Goal: Book appointment/travel/reservation

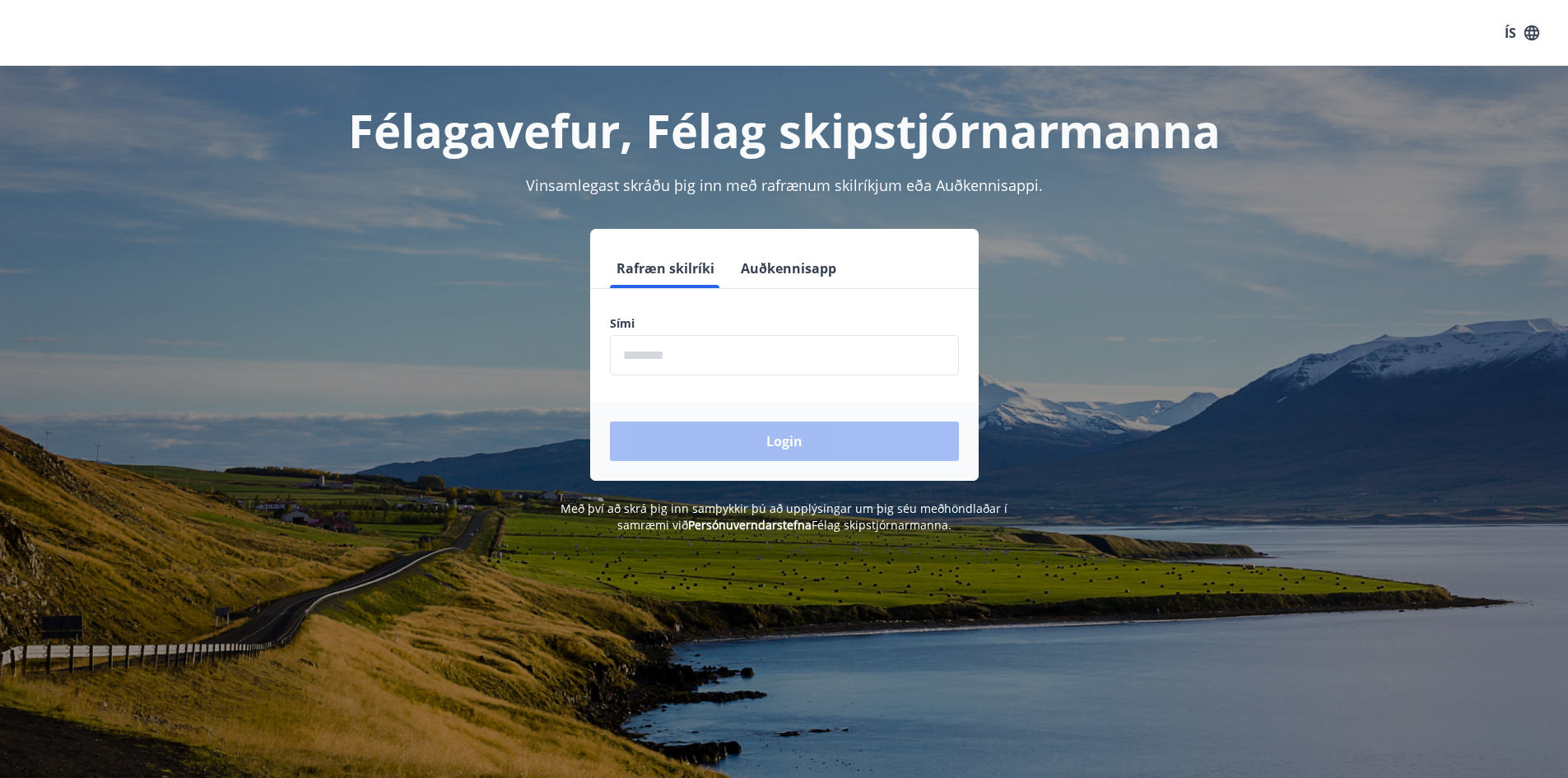
click at [831, 361] on input "phone" at bounding box center [785, 355] width 349 height 41
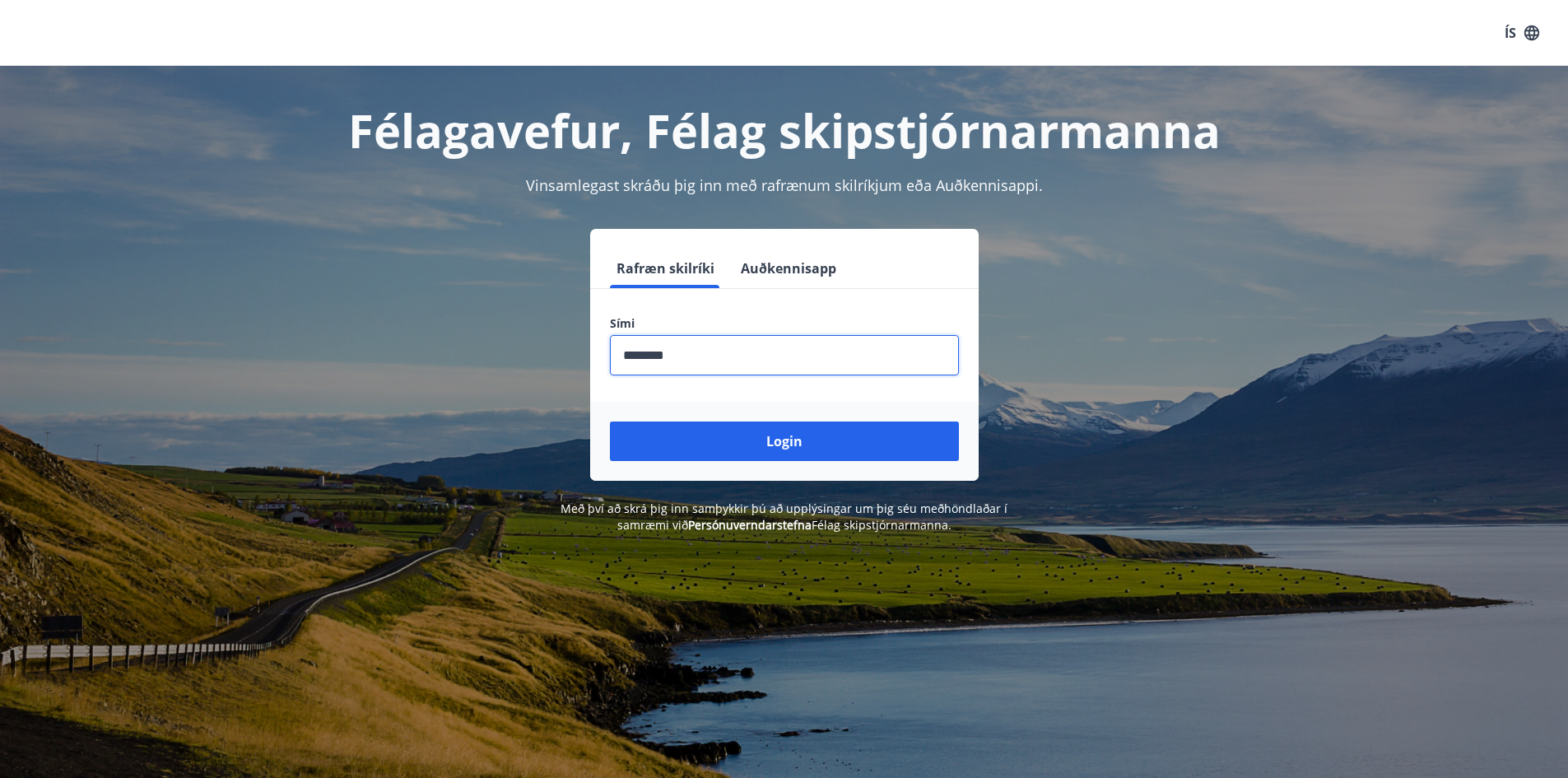
type input "********"
click at [610, 422] on button "Login" at bounding box center [785, 441] width 349 height 40
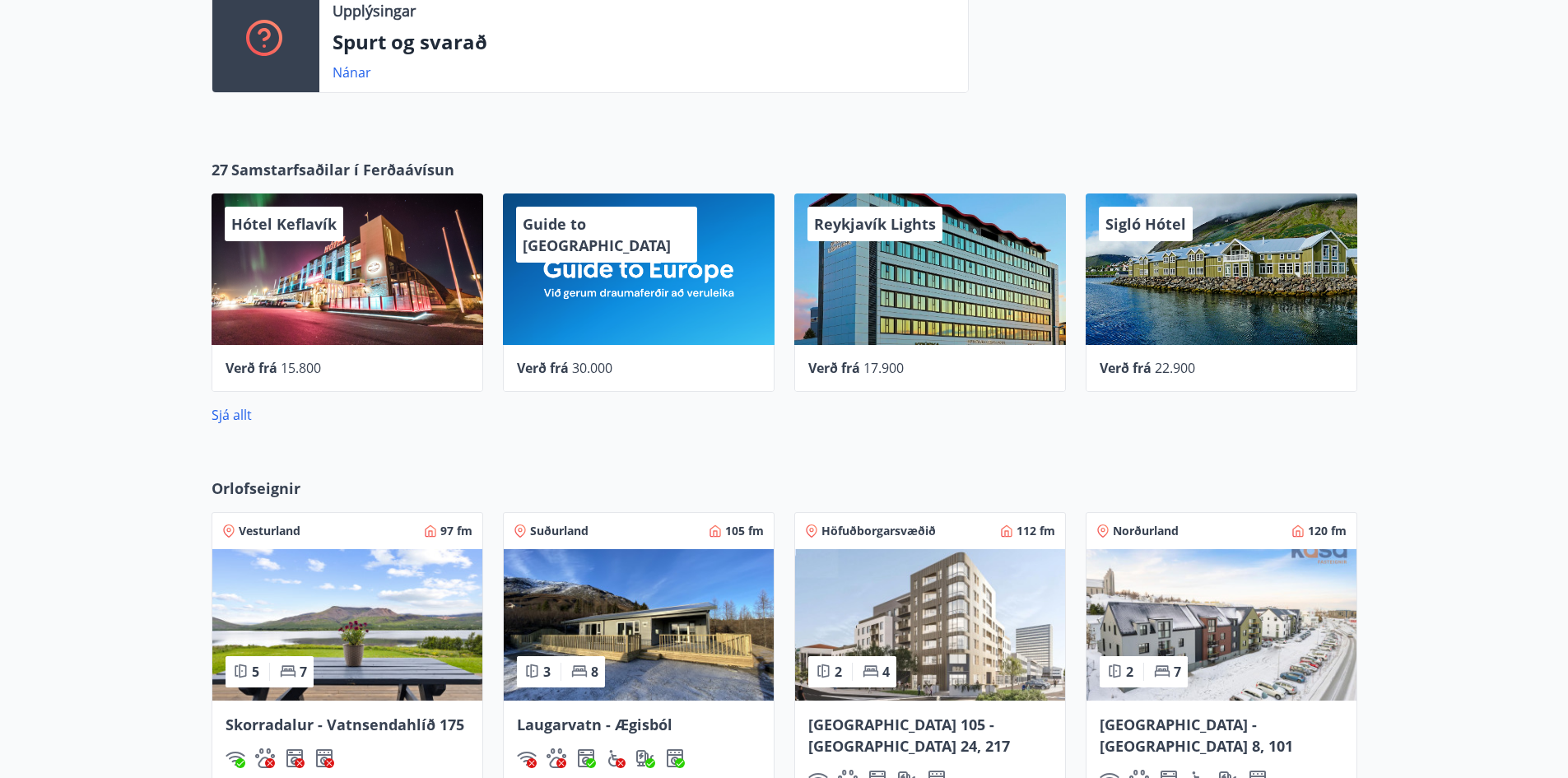
scroll to position [569, 0]
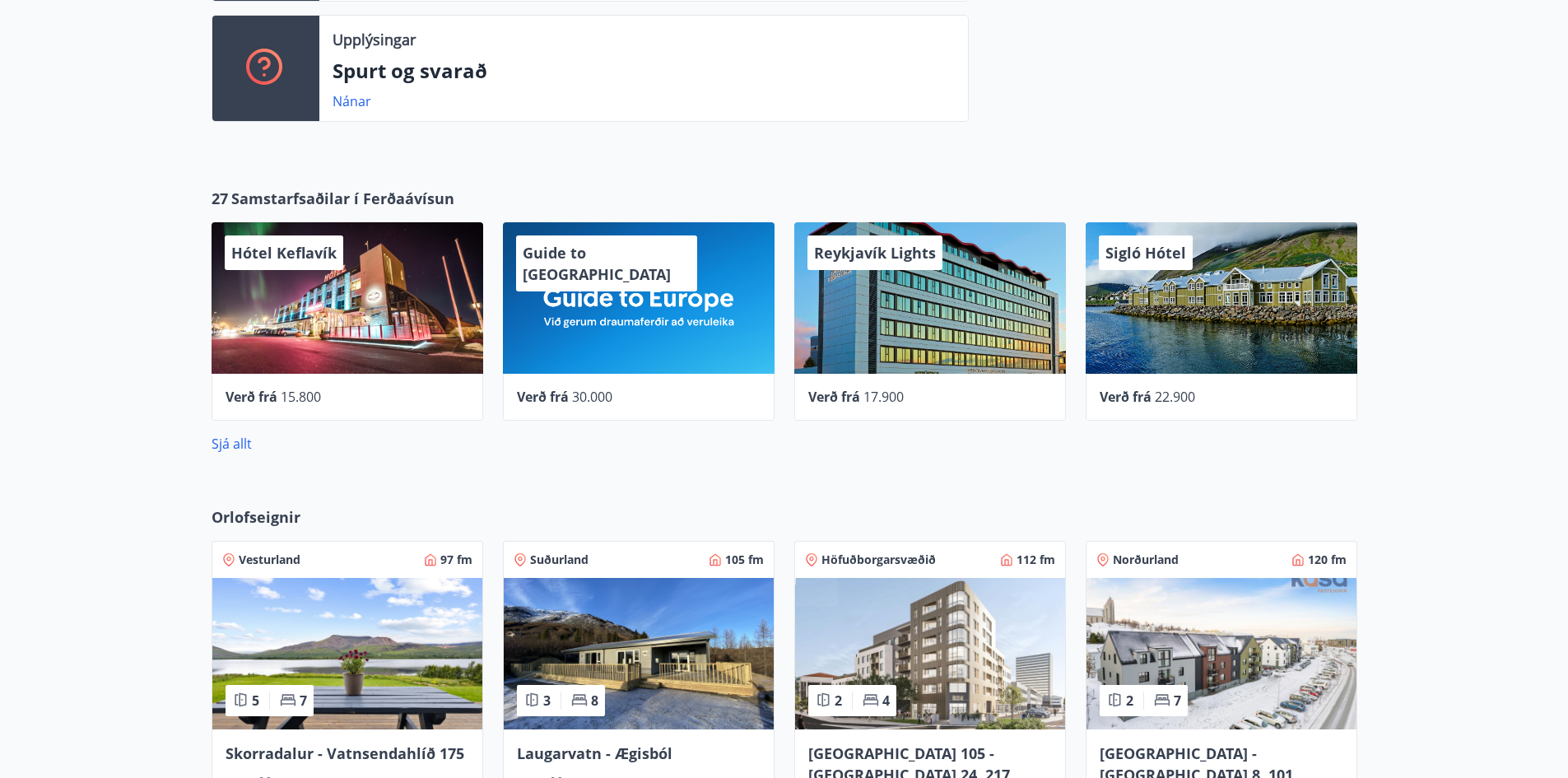
click at [369, 327] on div "Hótel Keflavík" at bounding box center [348, 298] width 272 height 152
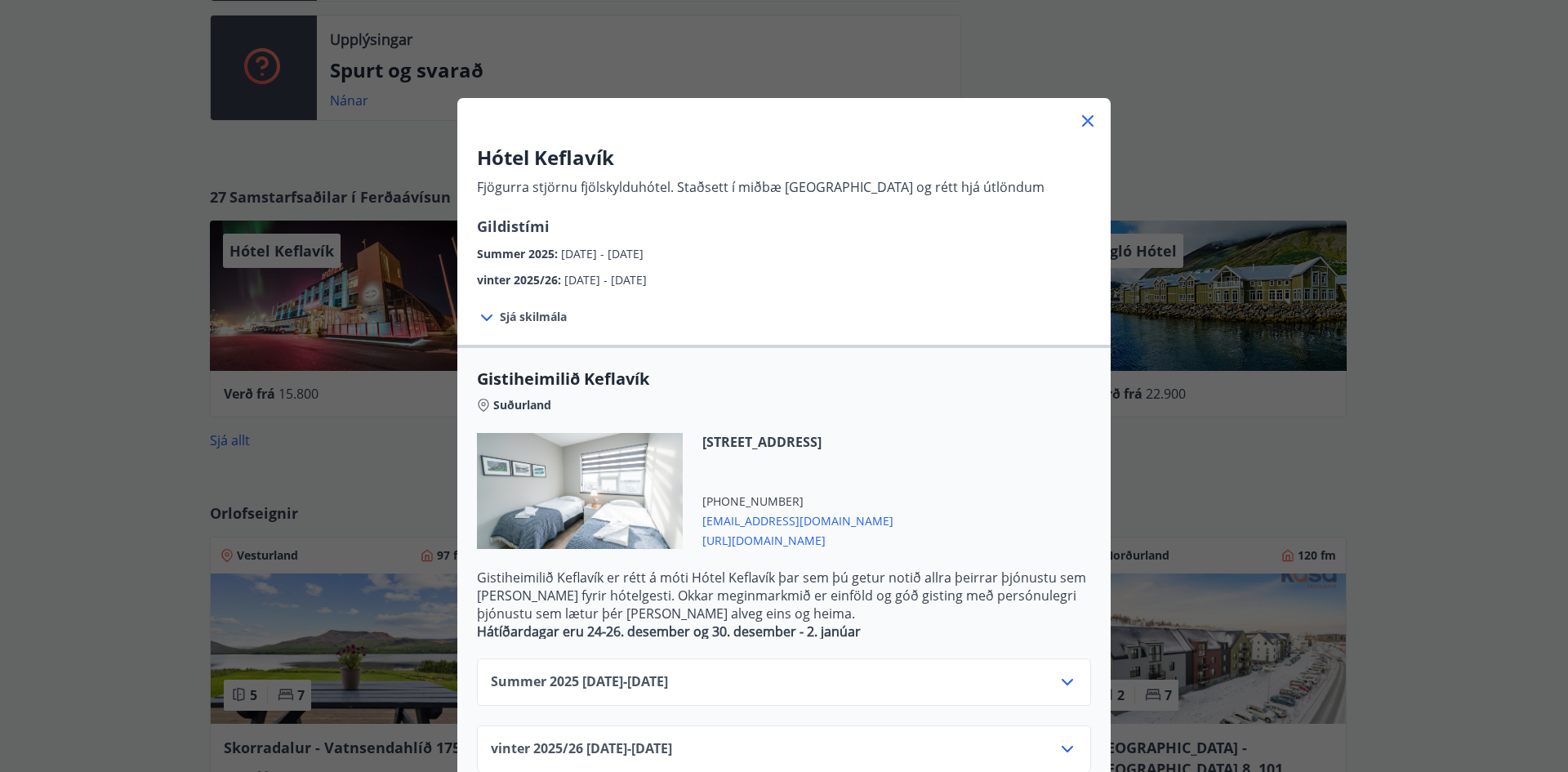
click at [1083, 122] on icon at bounding box center [1088, 121] width 11 height 11
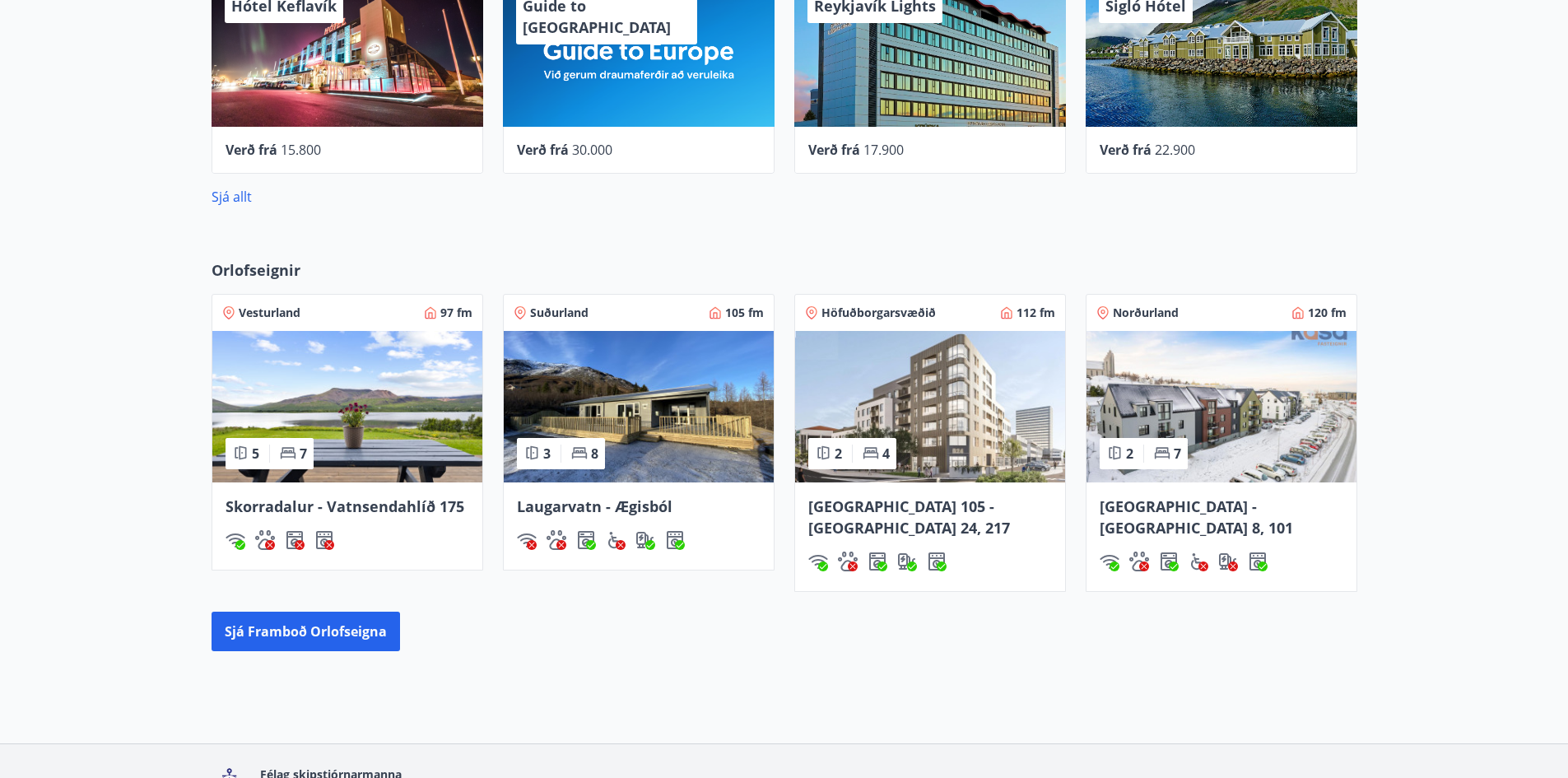
scroll to position [898, 0]
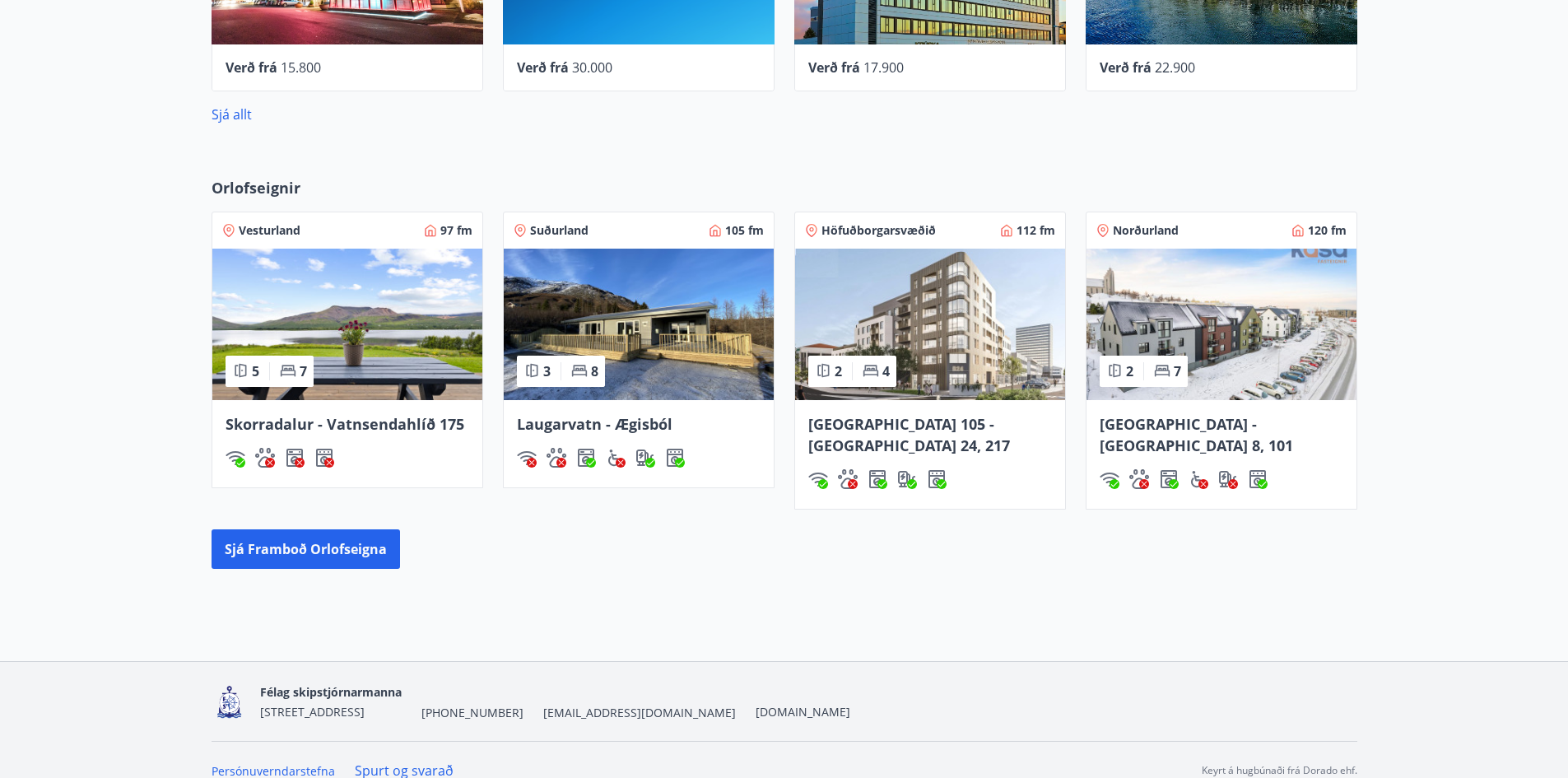
click at [978, 369] on img at bounding box center [930, 325] width 270 height 152
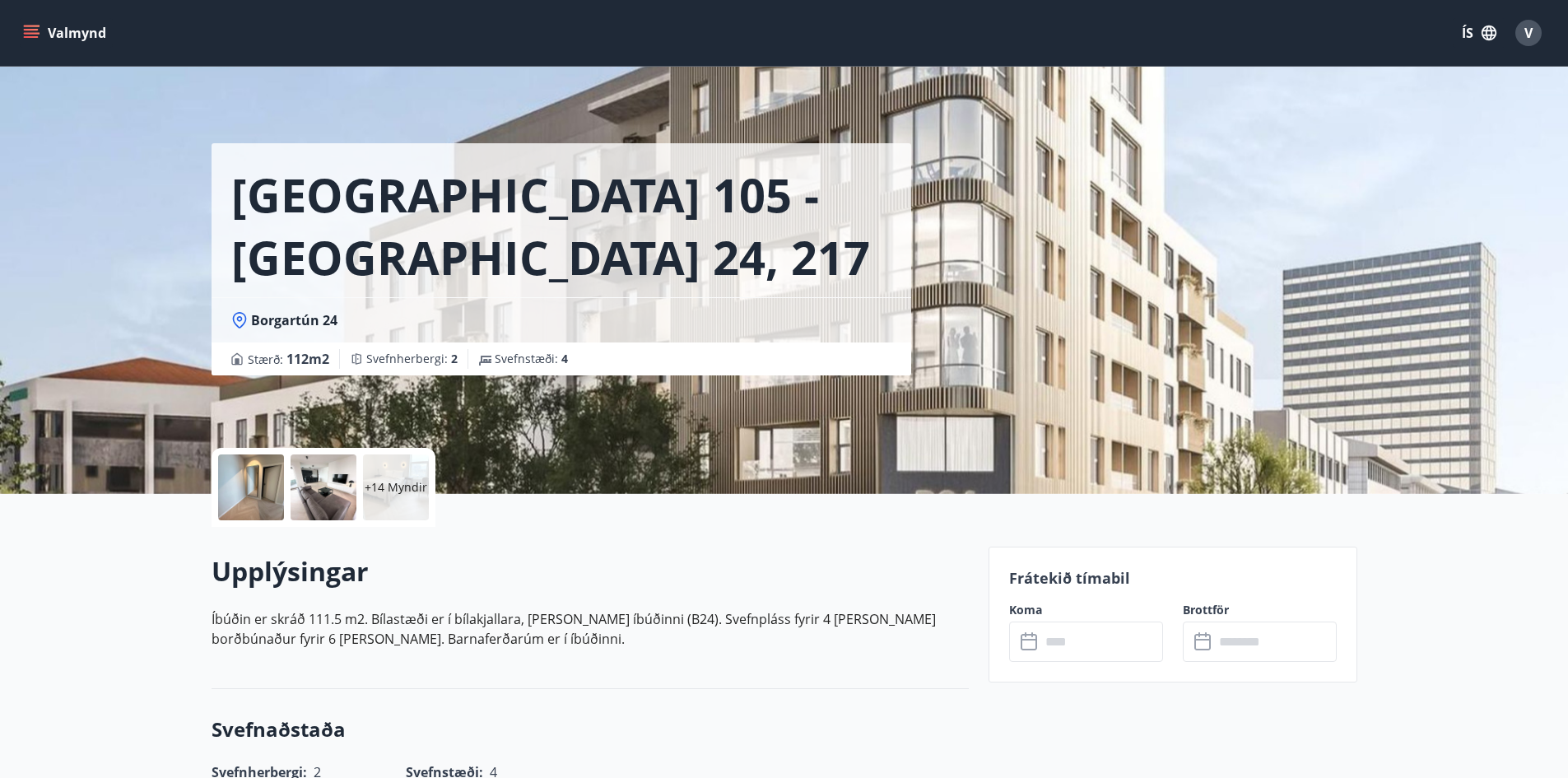
click at [702, 410] on div "Reykjavík 105 - Borgartún 24, 217 Borgartún 24 Stærð : 112 m2 Svefnherbergi : 2…" at bounding box center [594, 247] width 764 height 494
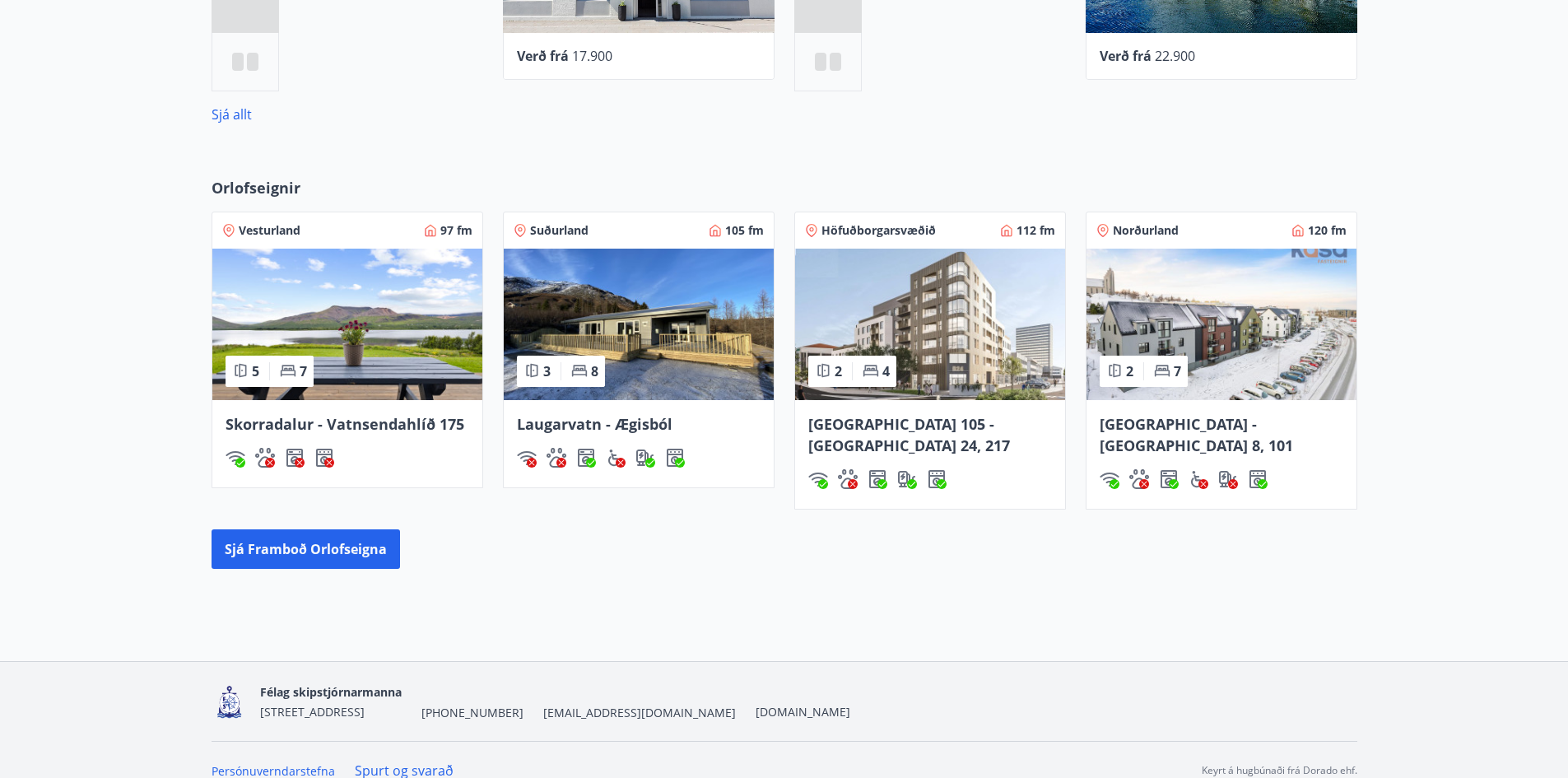
scroll to position [898, 0]
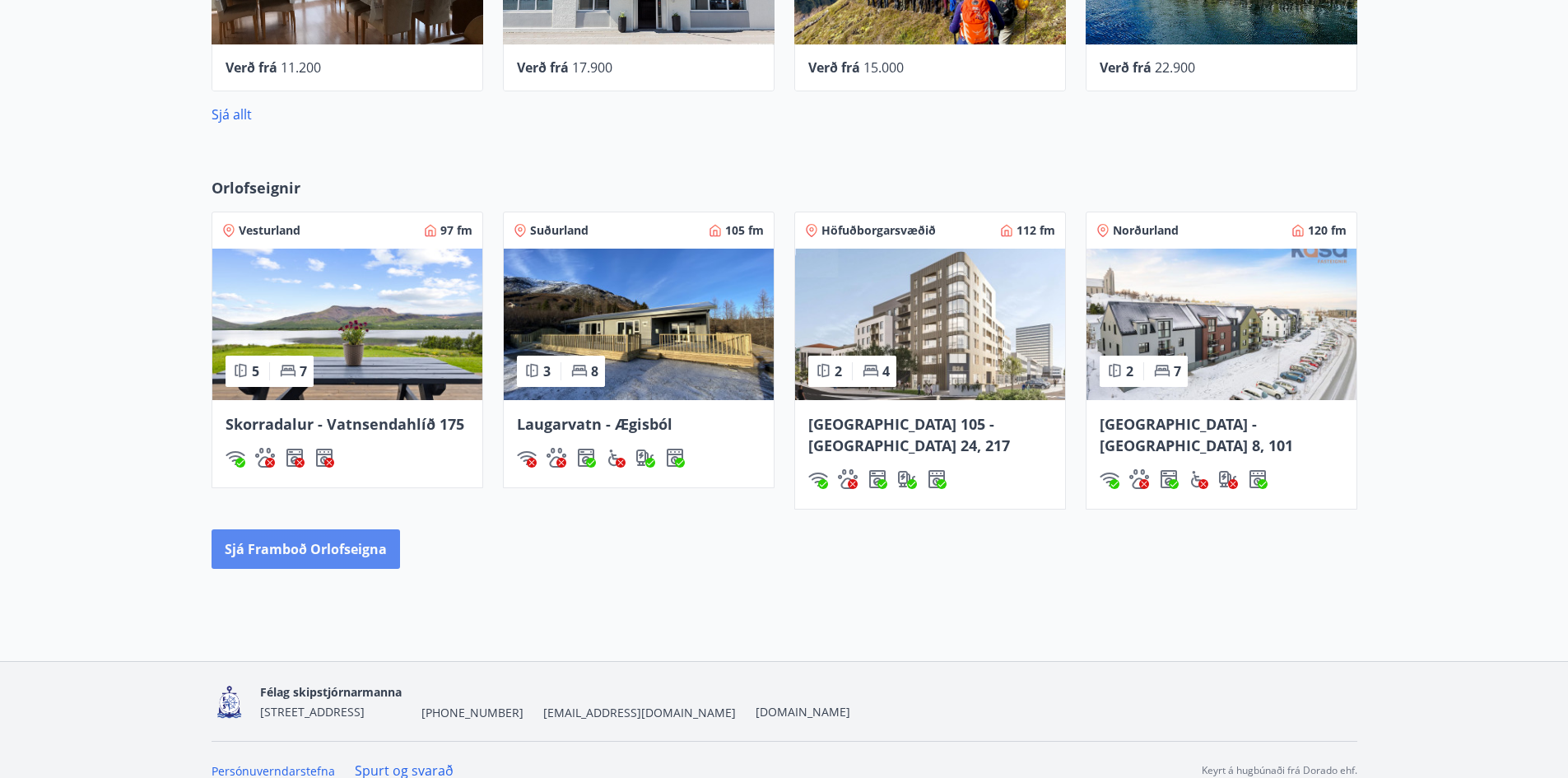
click at [372, 529] on button "Sjá framboð orlofseigna" at bounding box center [306, 549] width 189 height 40
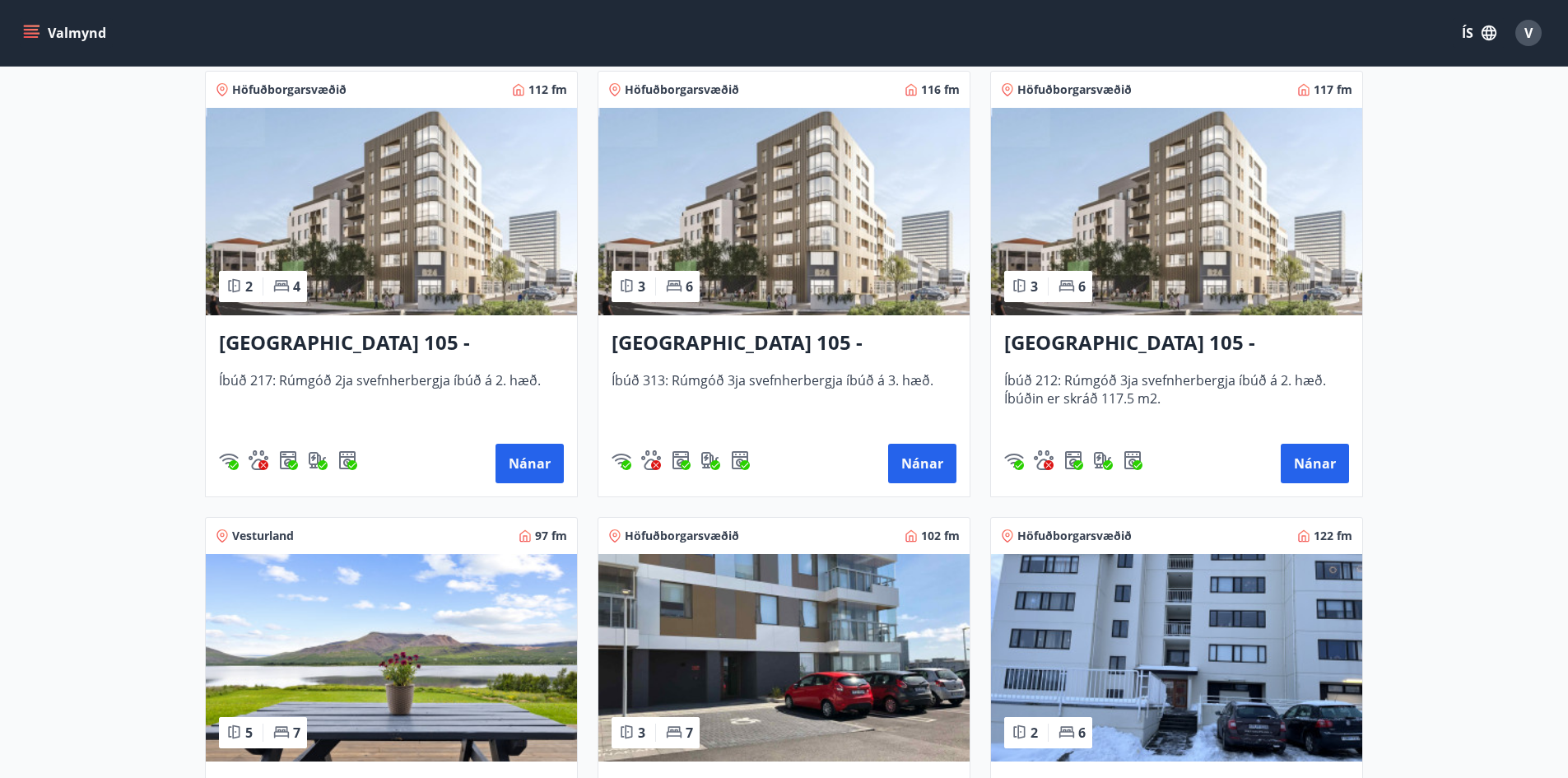
scroll to position [659, 0]
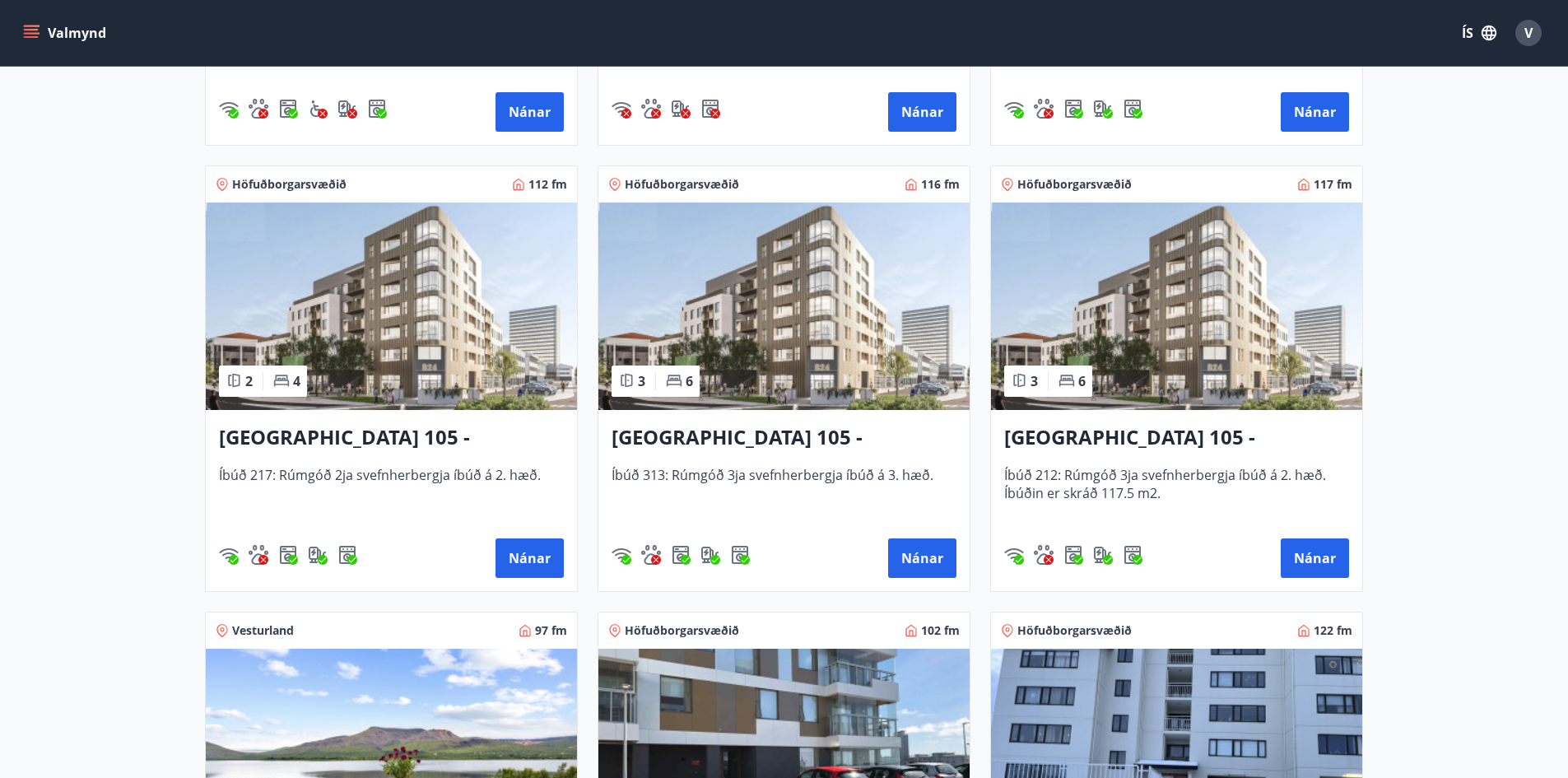
click at [1185, 352] on img at bounding box center [1177, 306] width 372 height 207
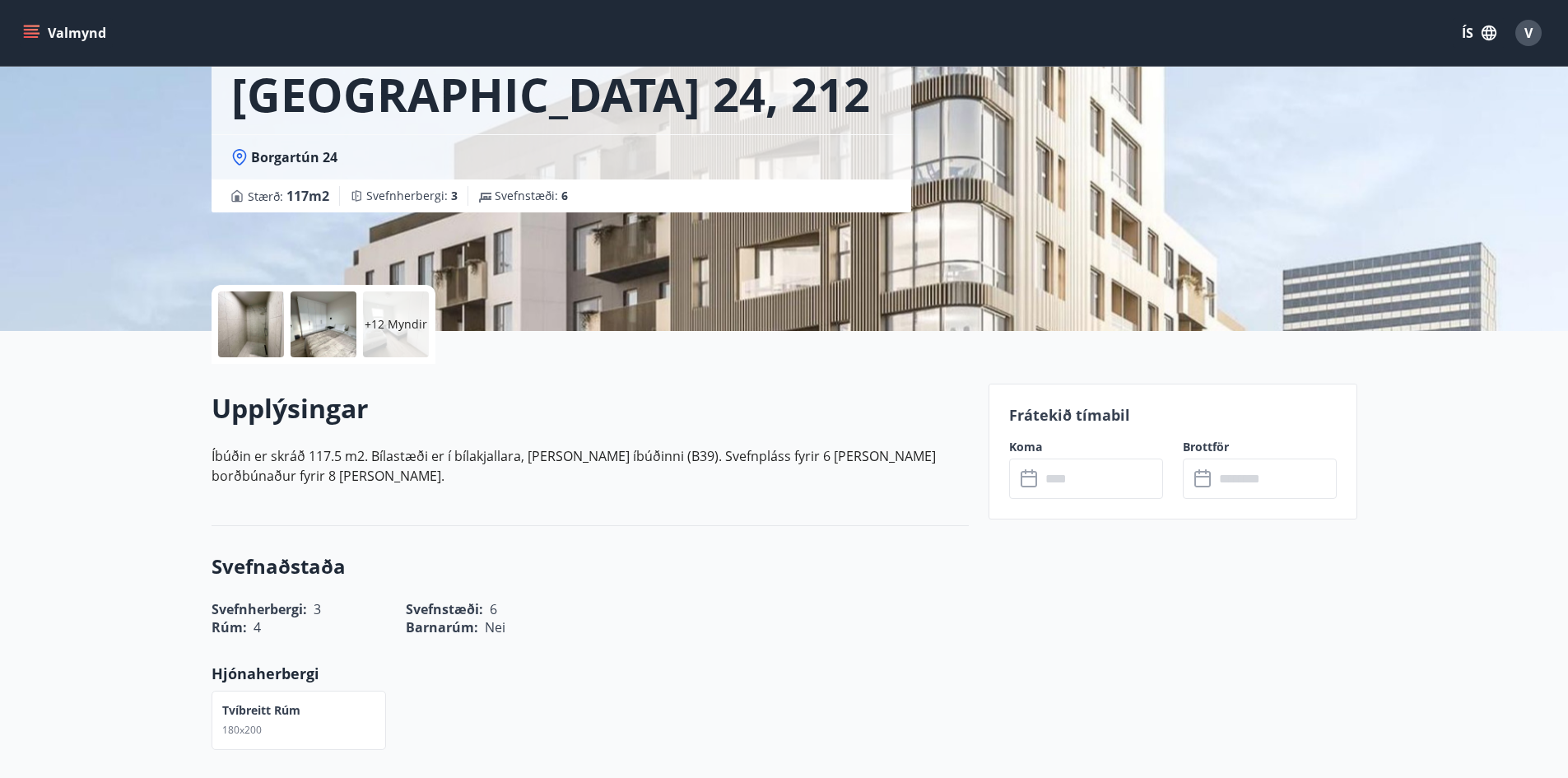
scroll to position [165, 0]
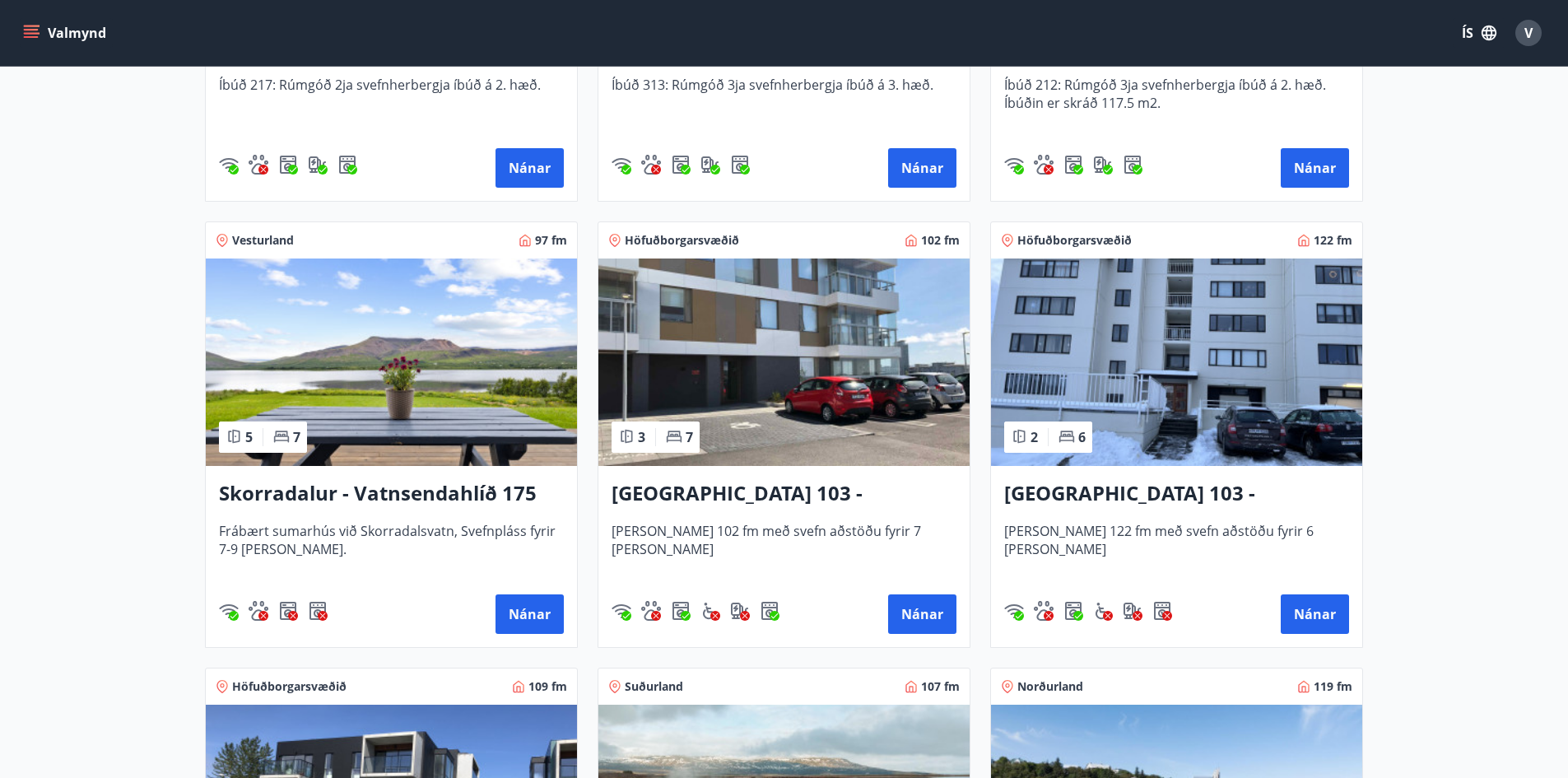
scroll to position [1070, 0]
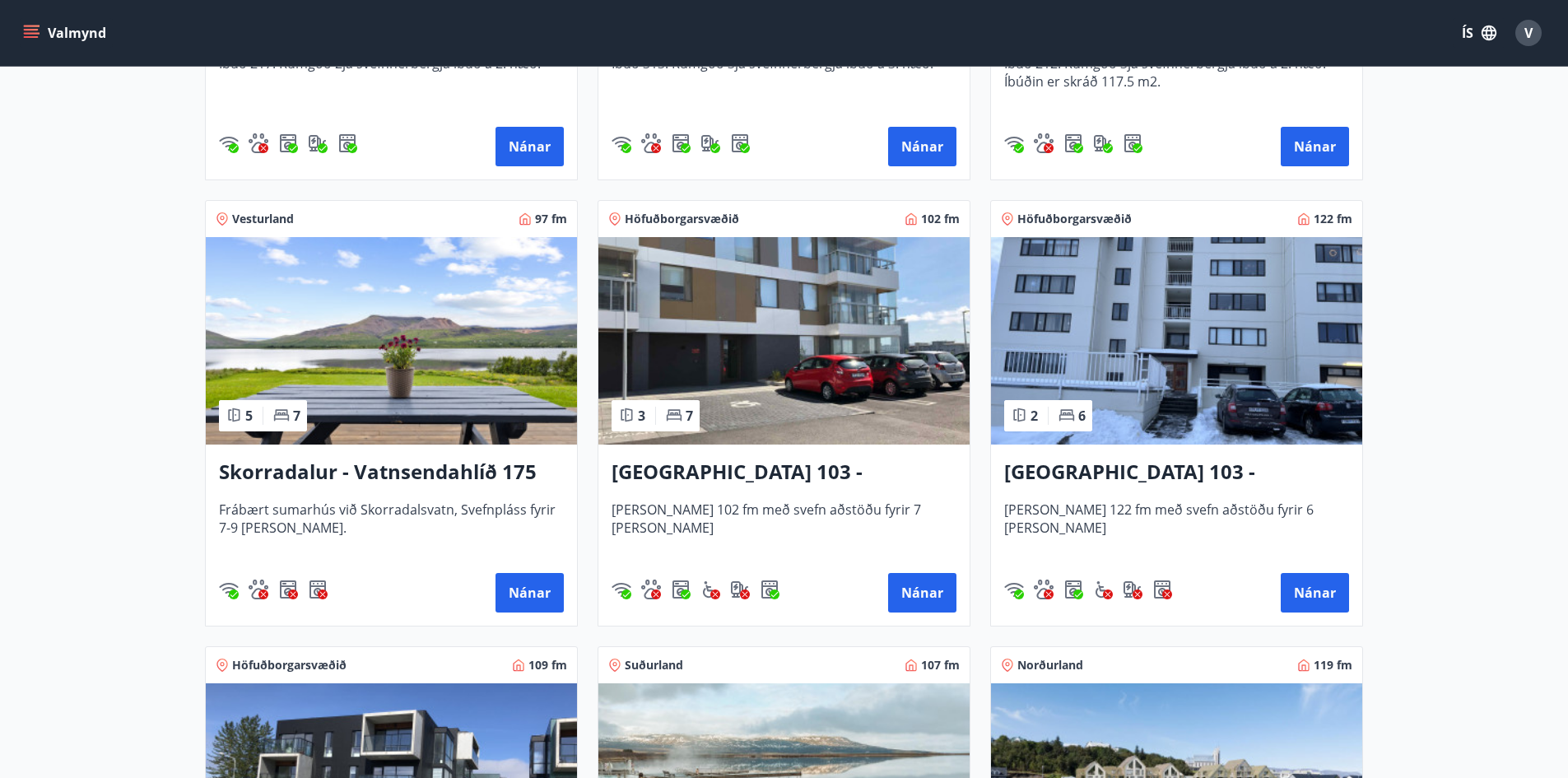
click at [890, 414] on img at bounding box center [784, 340] width 372 height 207
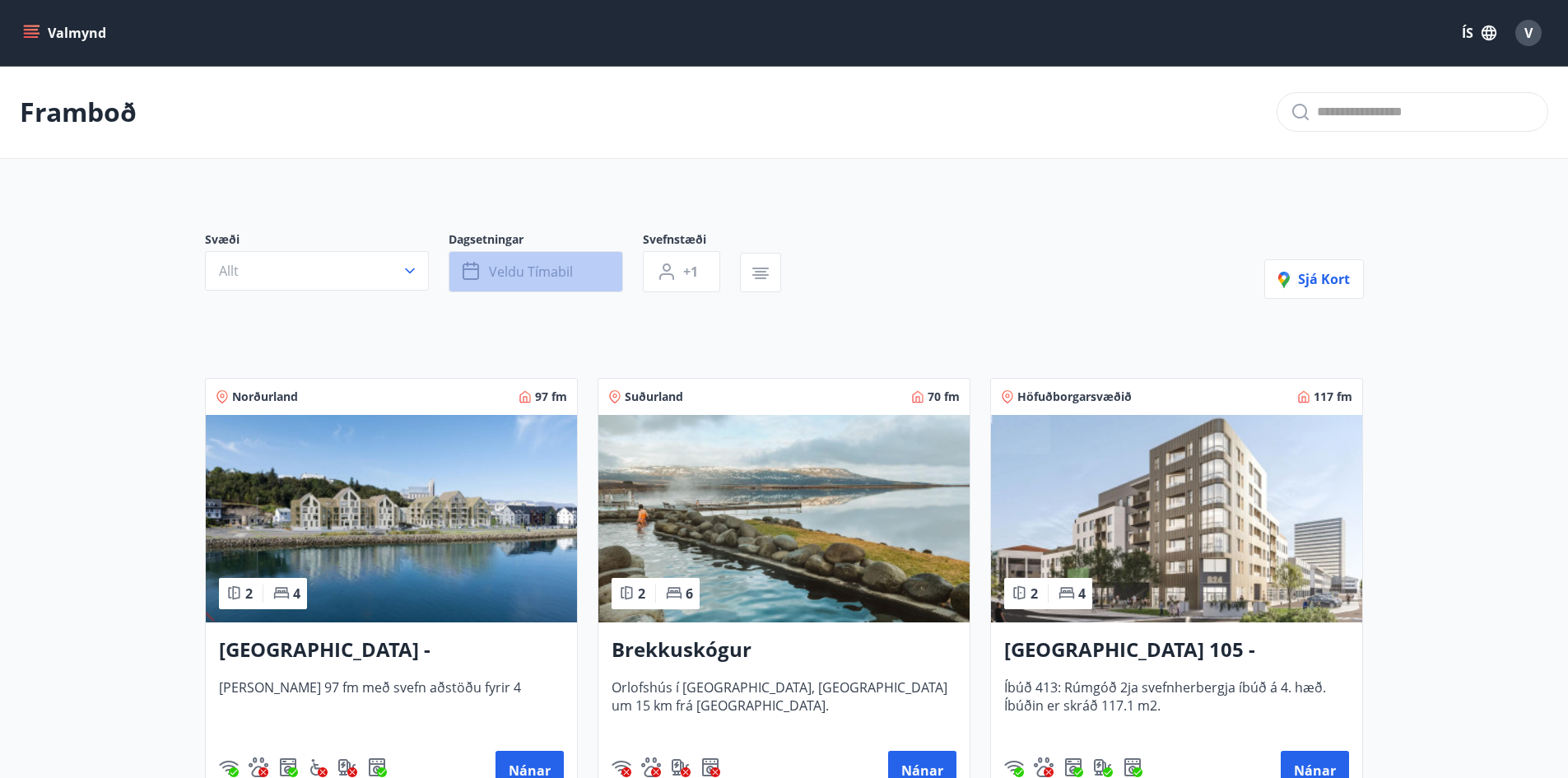
click at [481, 284] on button "Veldu tímabil" at bounding box center [535, 272] width 175 height 42
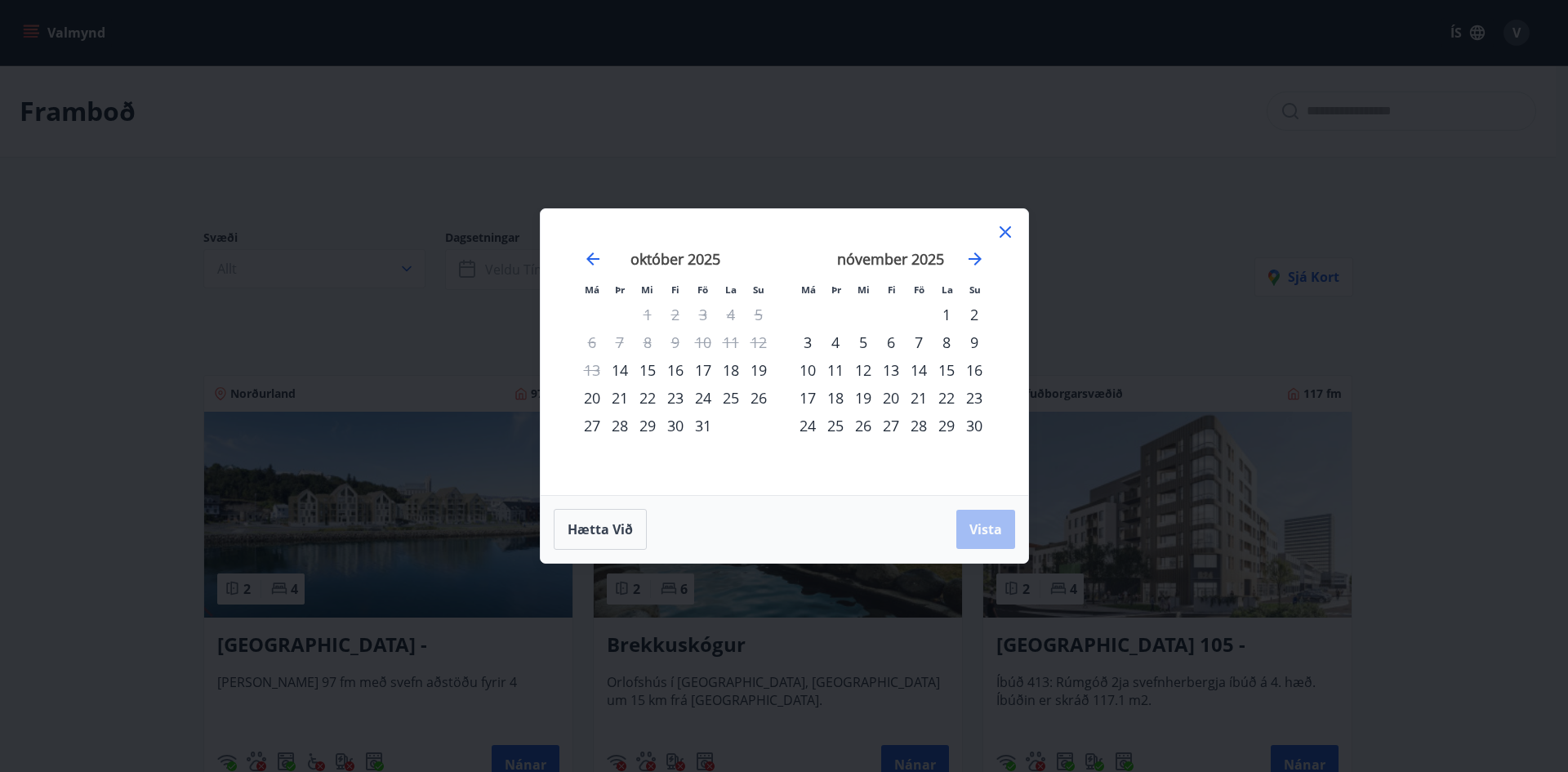
click at [1002, 230] on icon at bounding box center [1005, 231] width 19 height 19
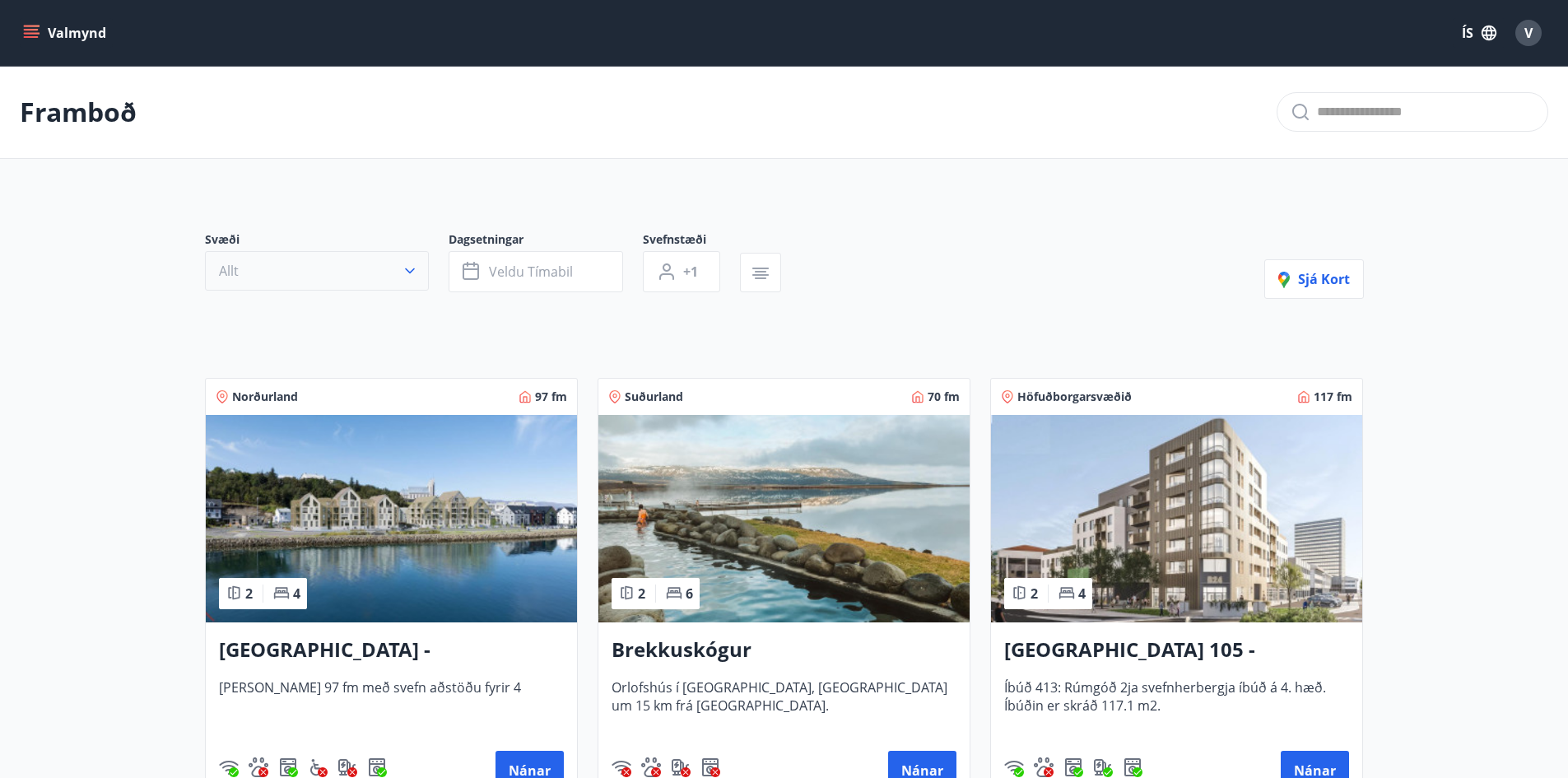
click at [406, 272] on icon "button" at bounding box center [410, 271] width 17 height 17
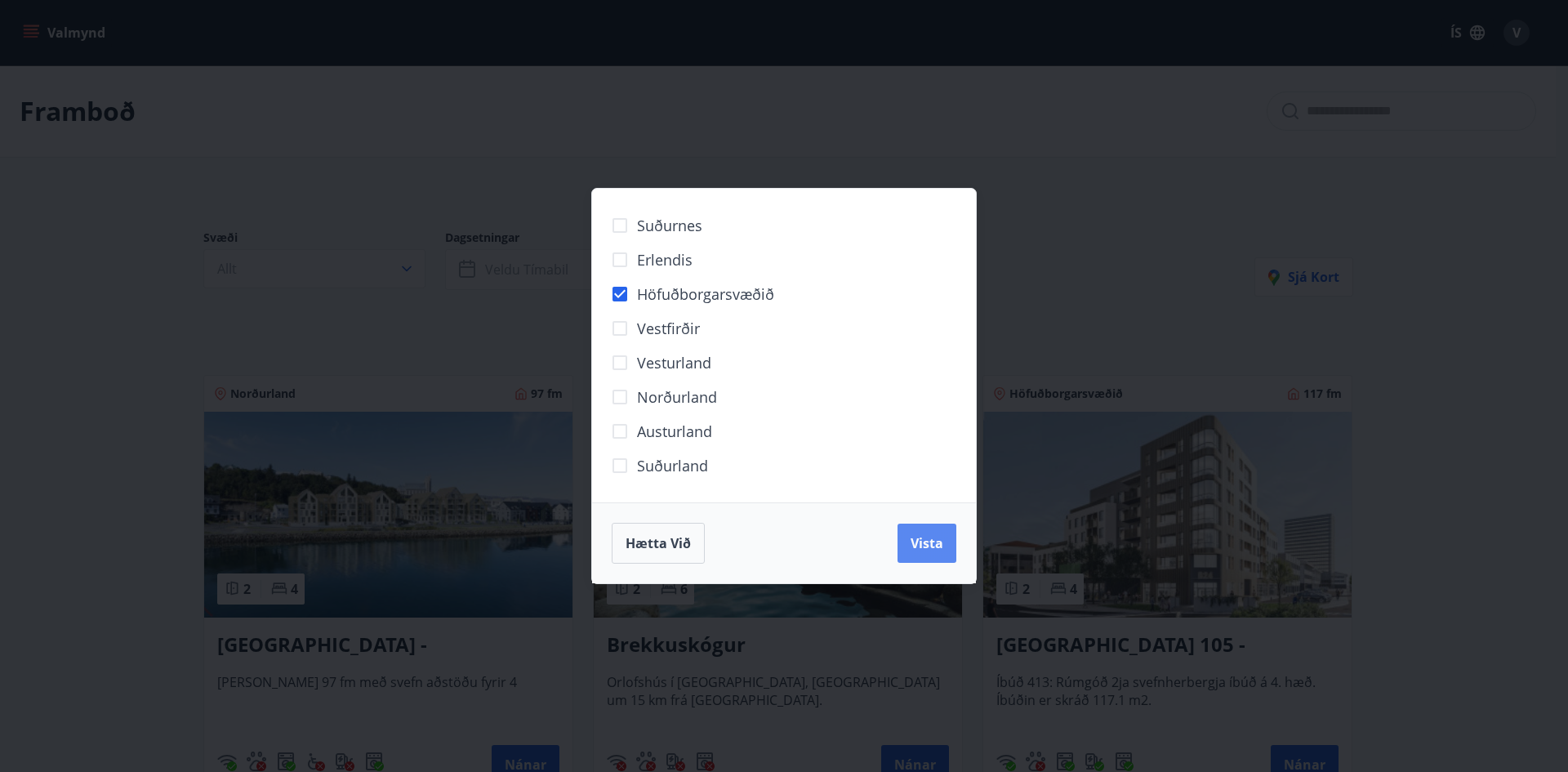
click at [909, 550] on button "Vista" at bounding box center [927, 543] width 59 height 39
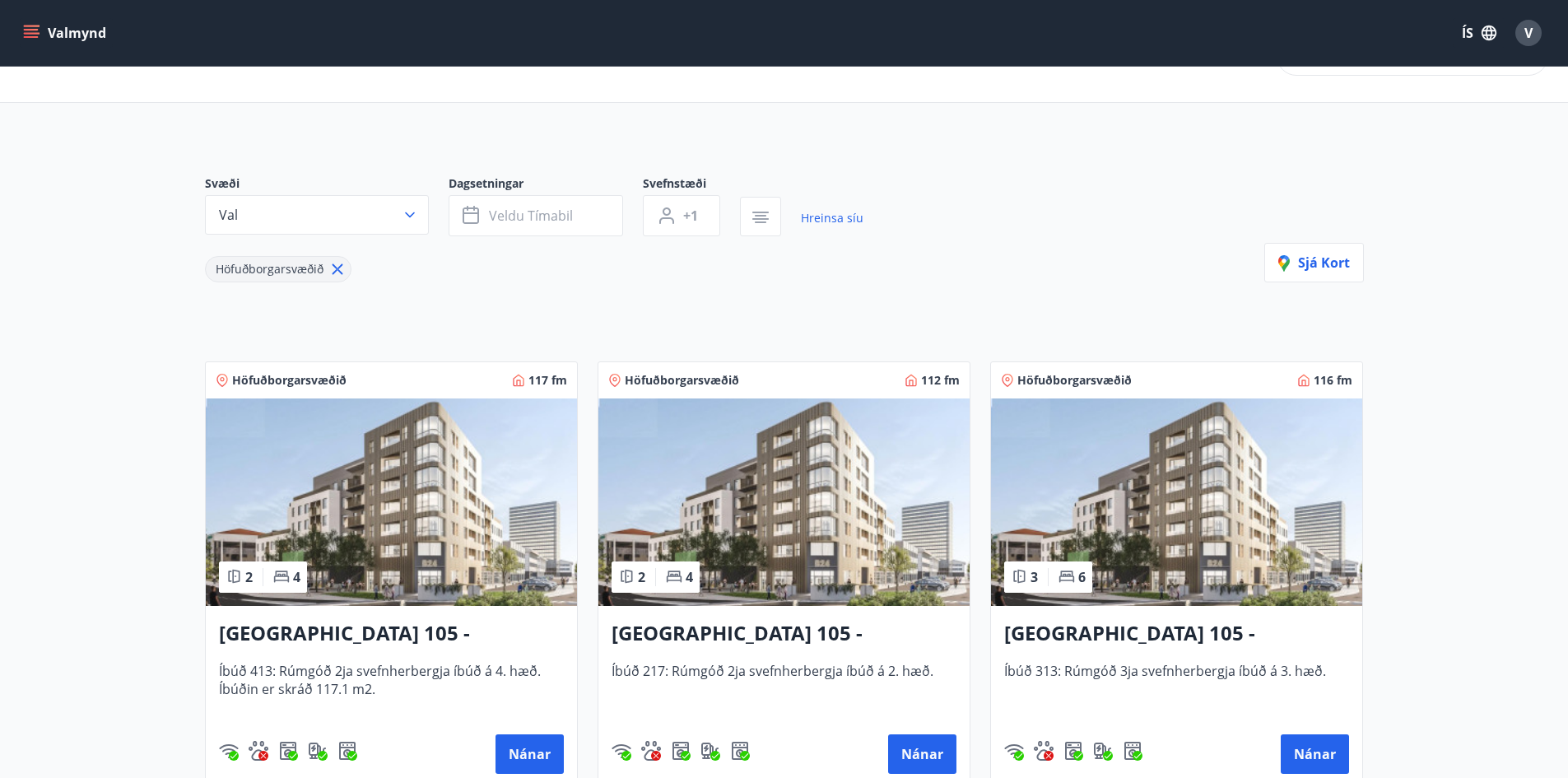
scroll to position [82, 0]
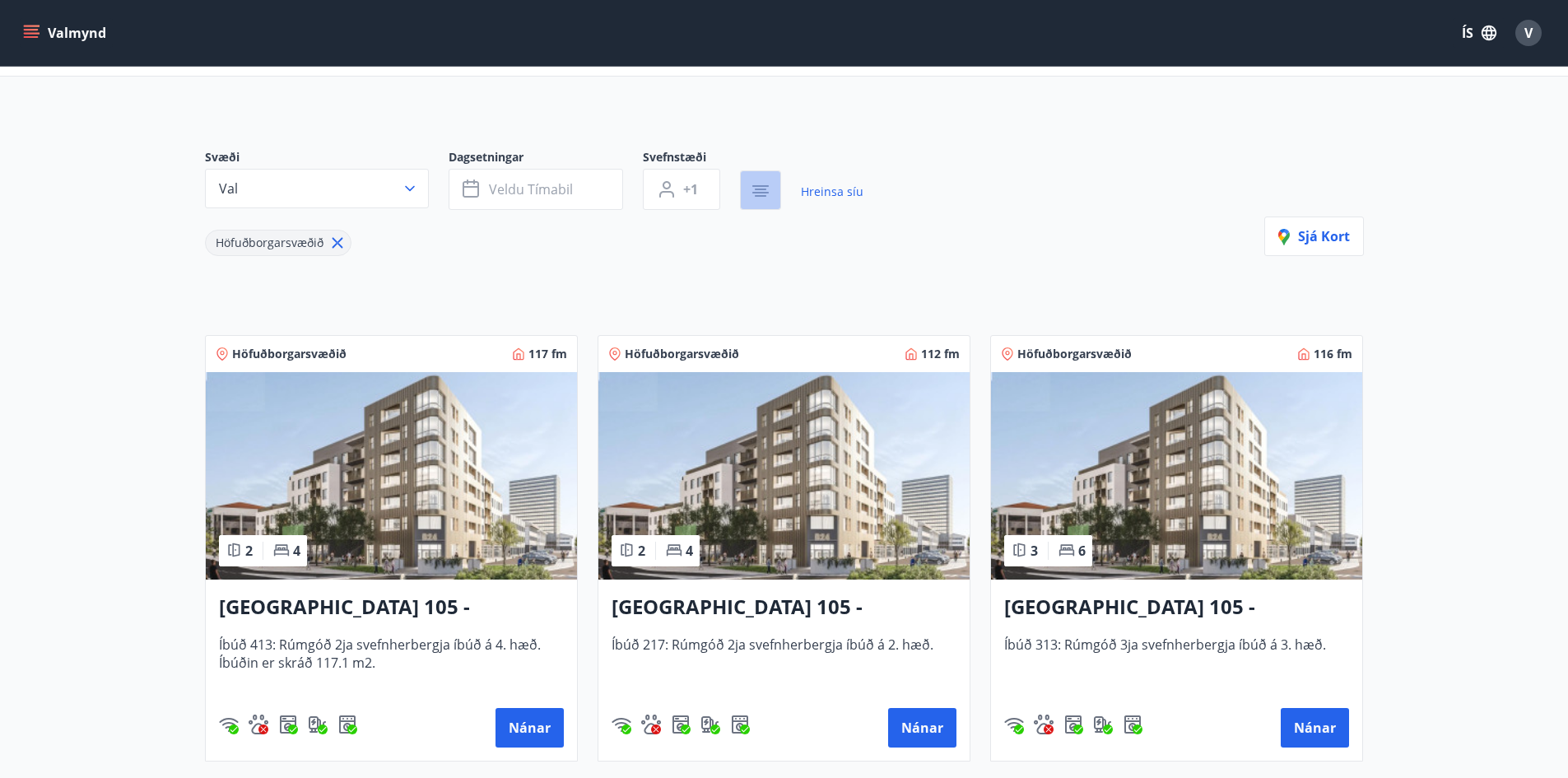
click at [755, 191] on icon "button" at bounding box center [761, 192] width 17 height 2
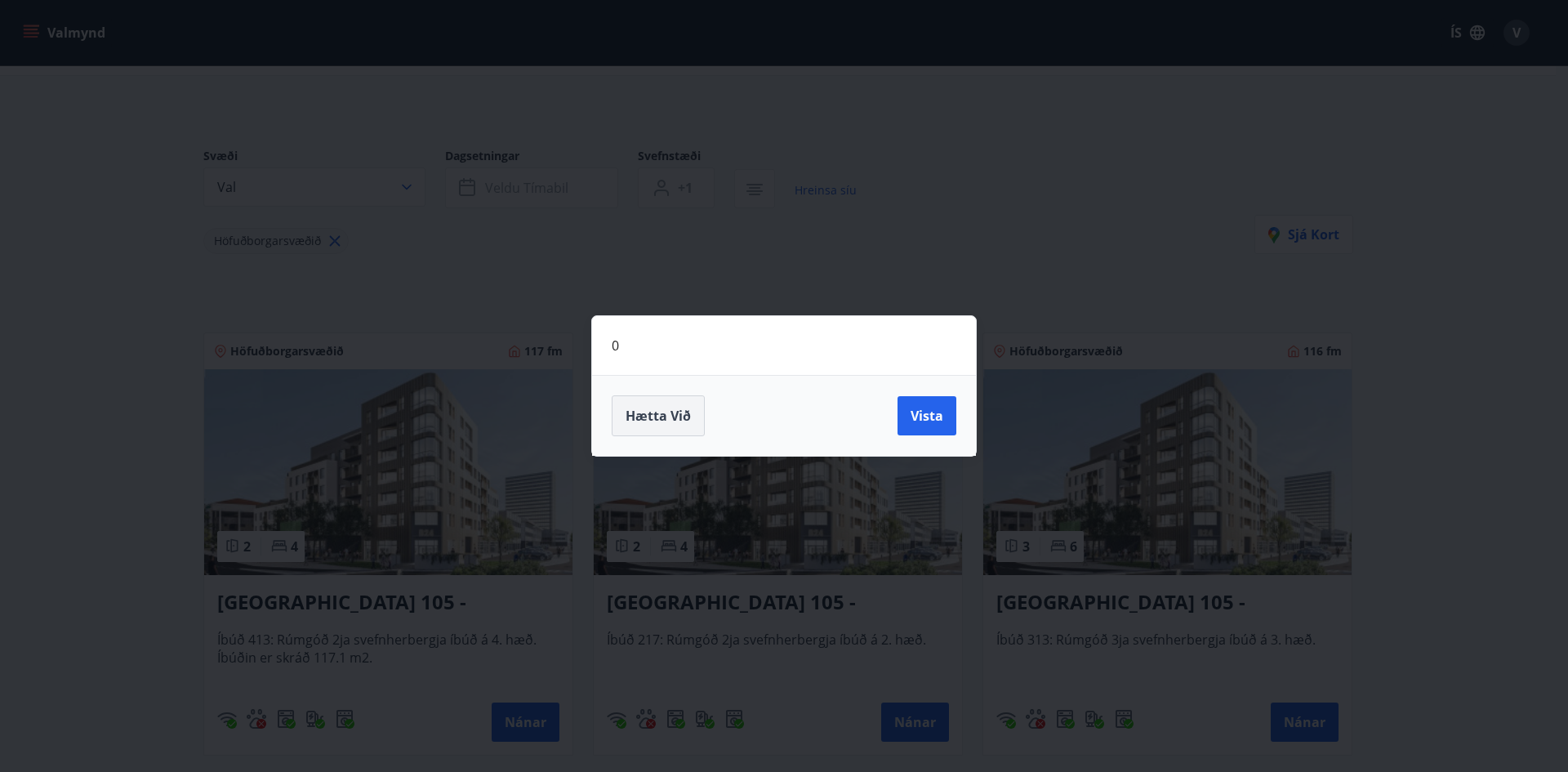
click at [650, 429] on button "Hætta við" at bounding box center [658, 416] width 93 height 41
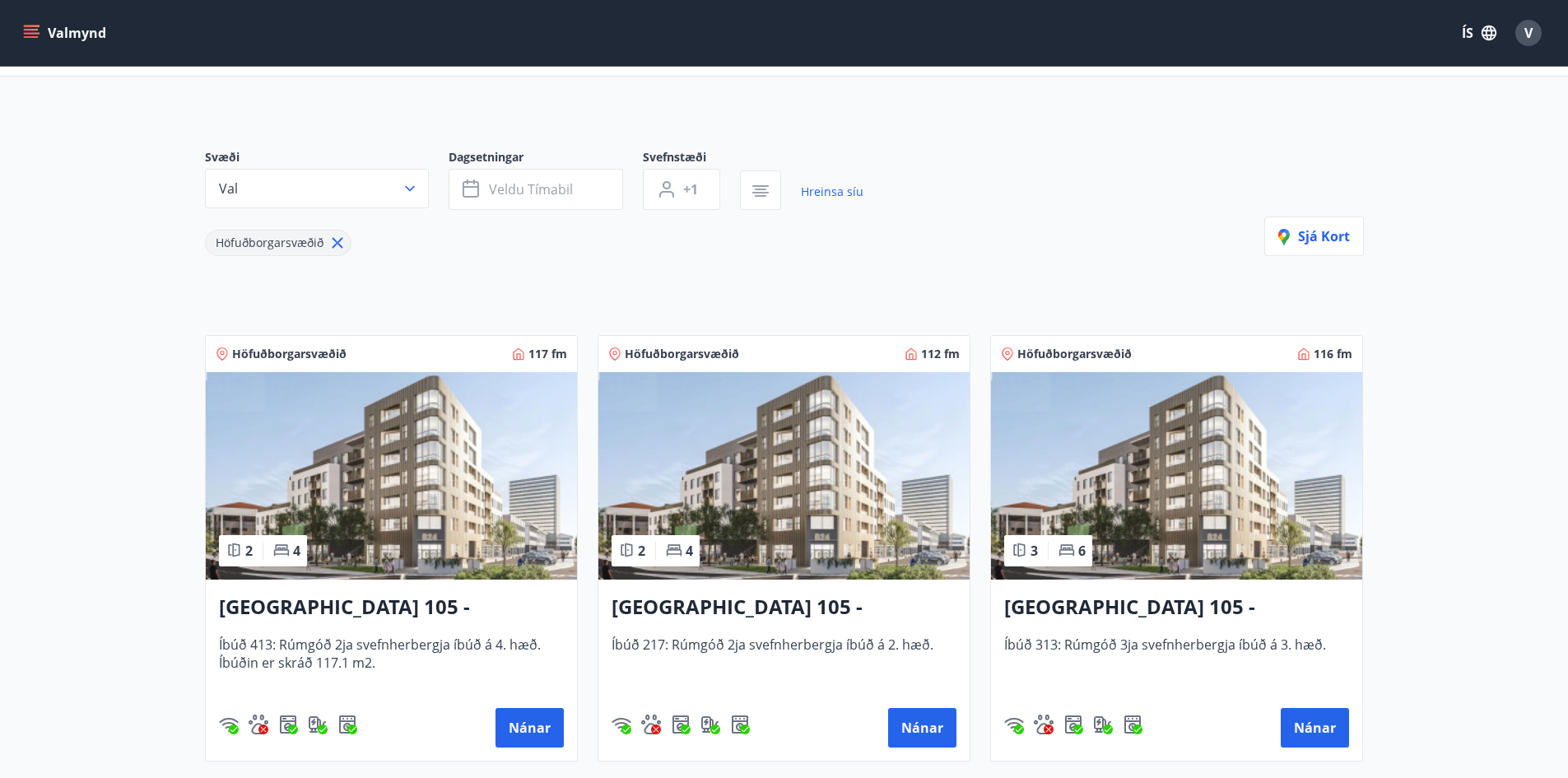
scroll to position [0, 0]
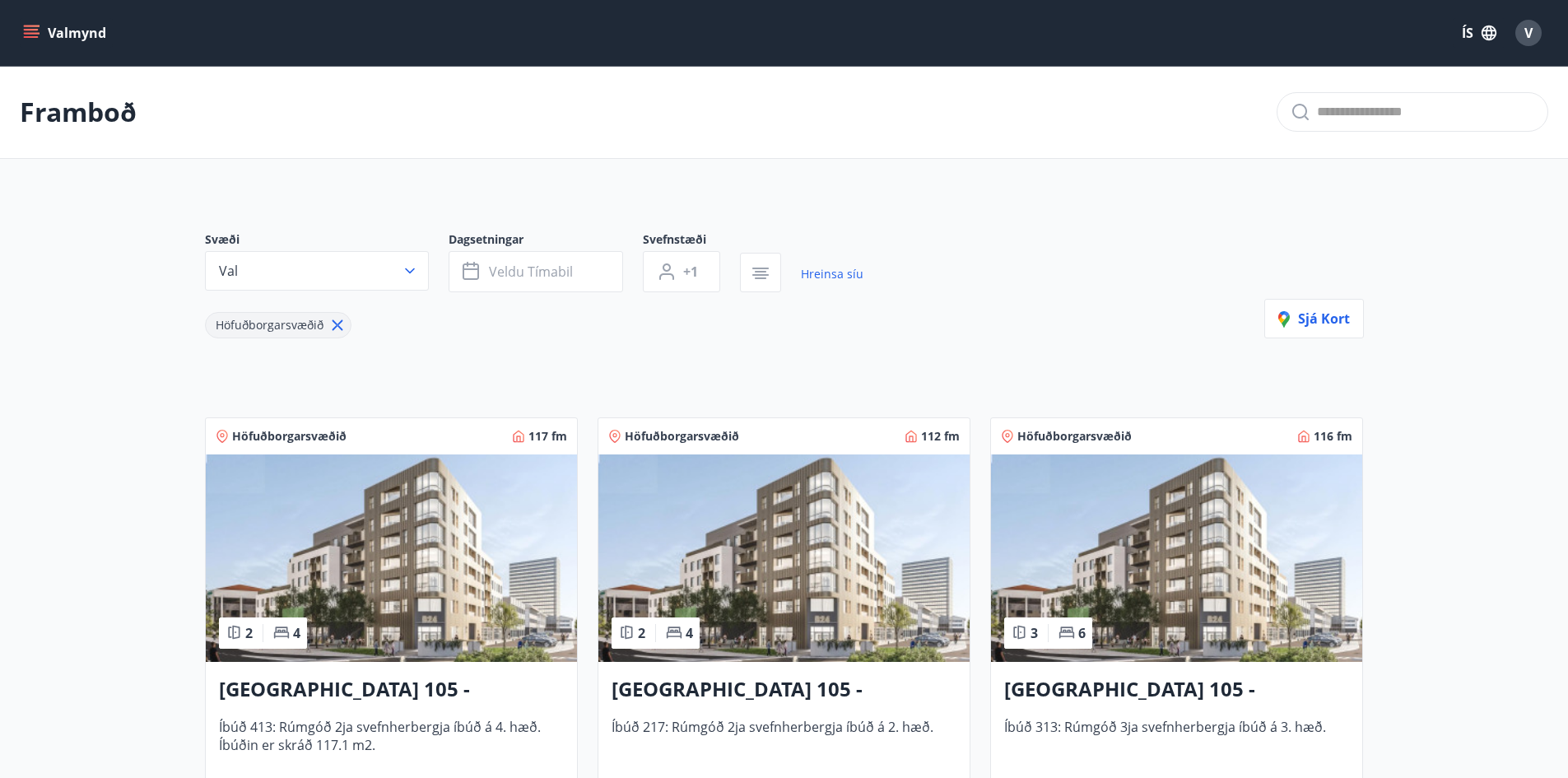
click at [38, 29] on icon "menu" at bounding box center [31, 33] width 17 height 17
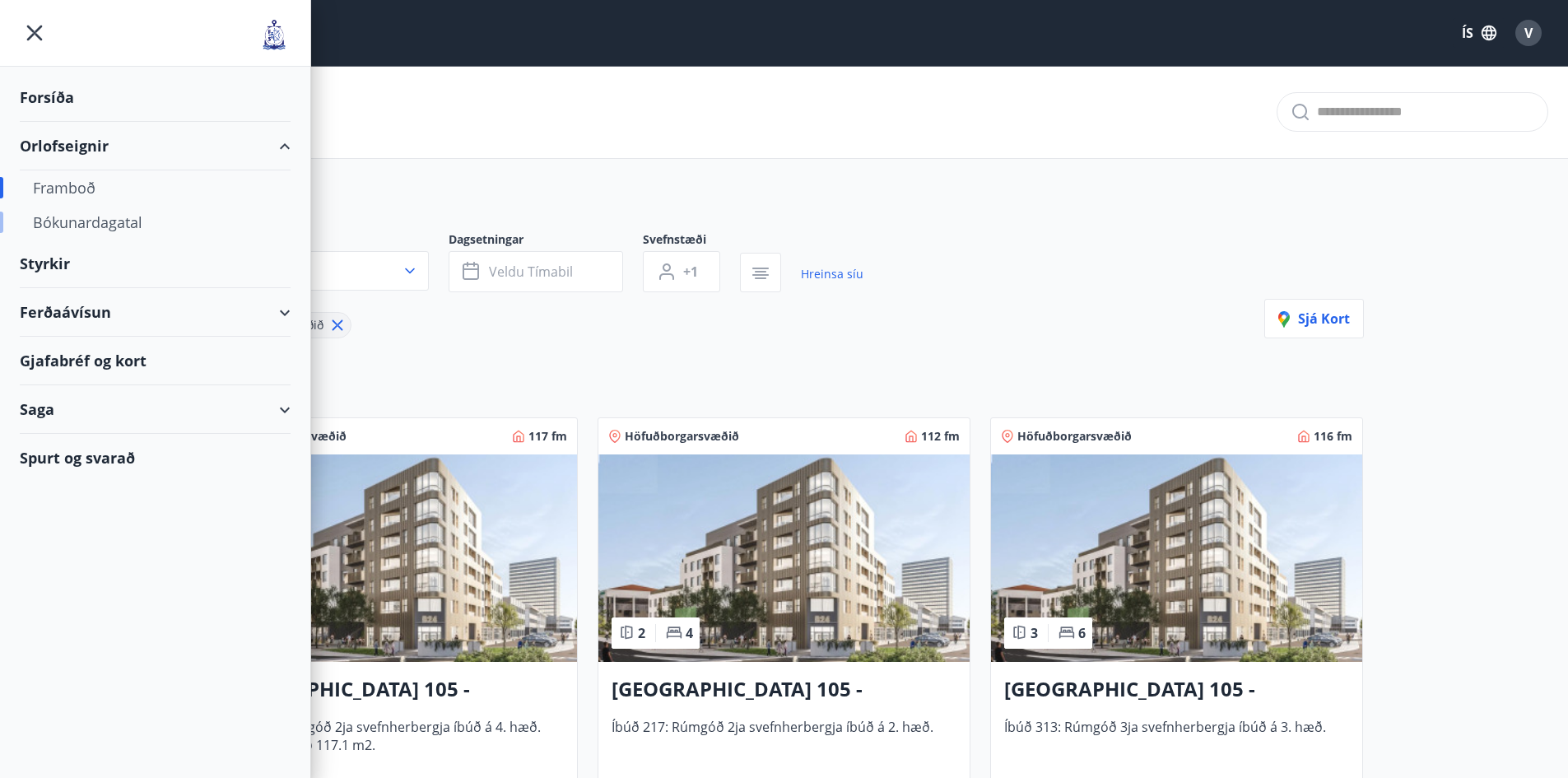
click at [99, 219] on div "Bókunardagatal" at bounding box center [155, 222] width 244 height 34
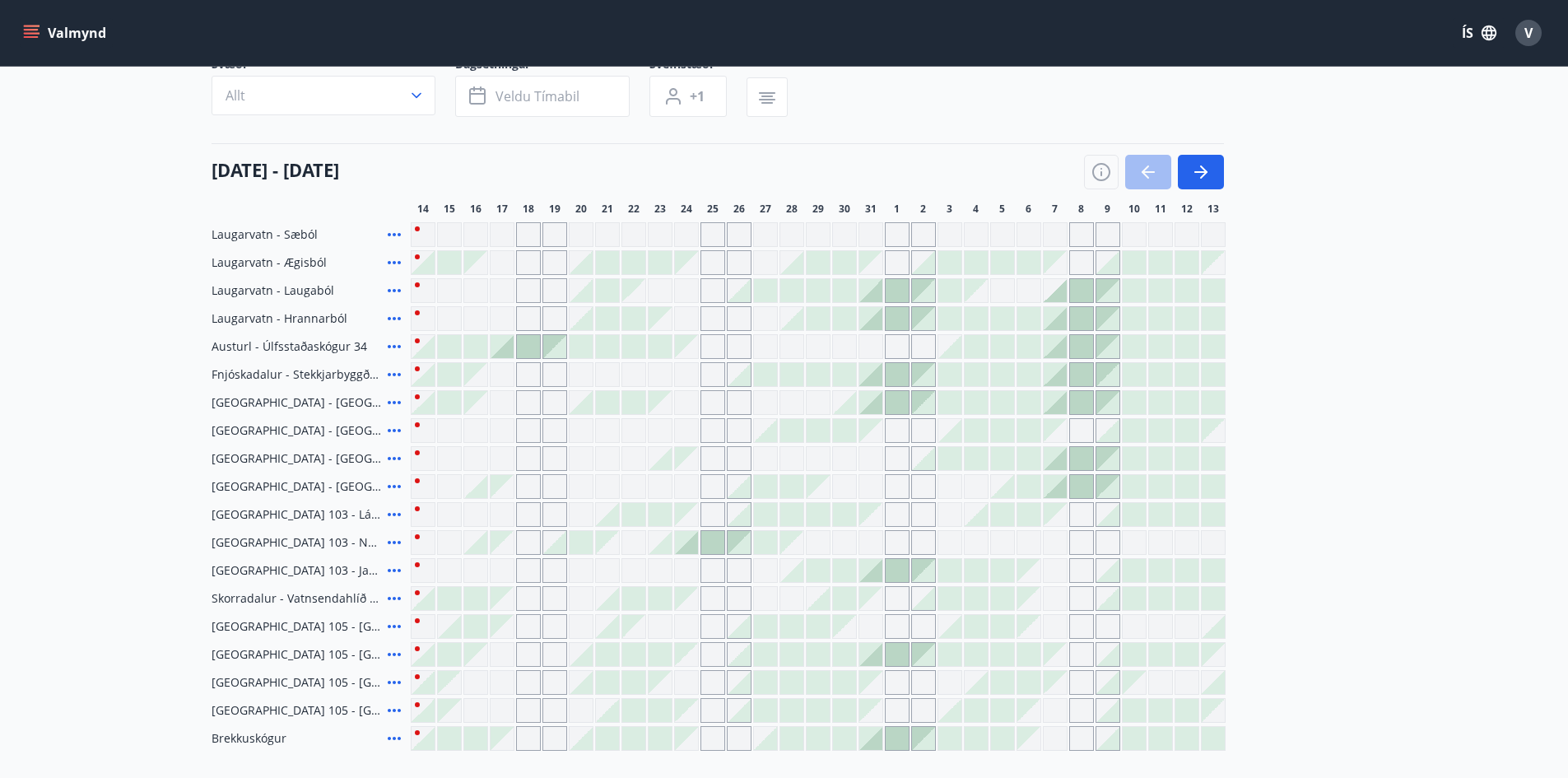
scroll to position [165, 0]
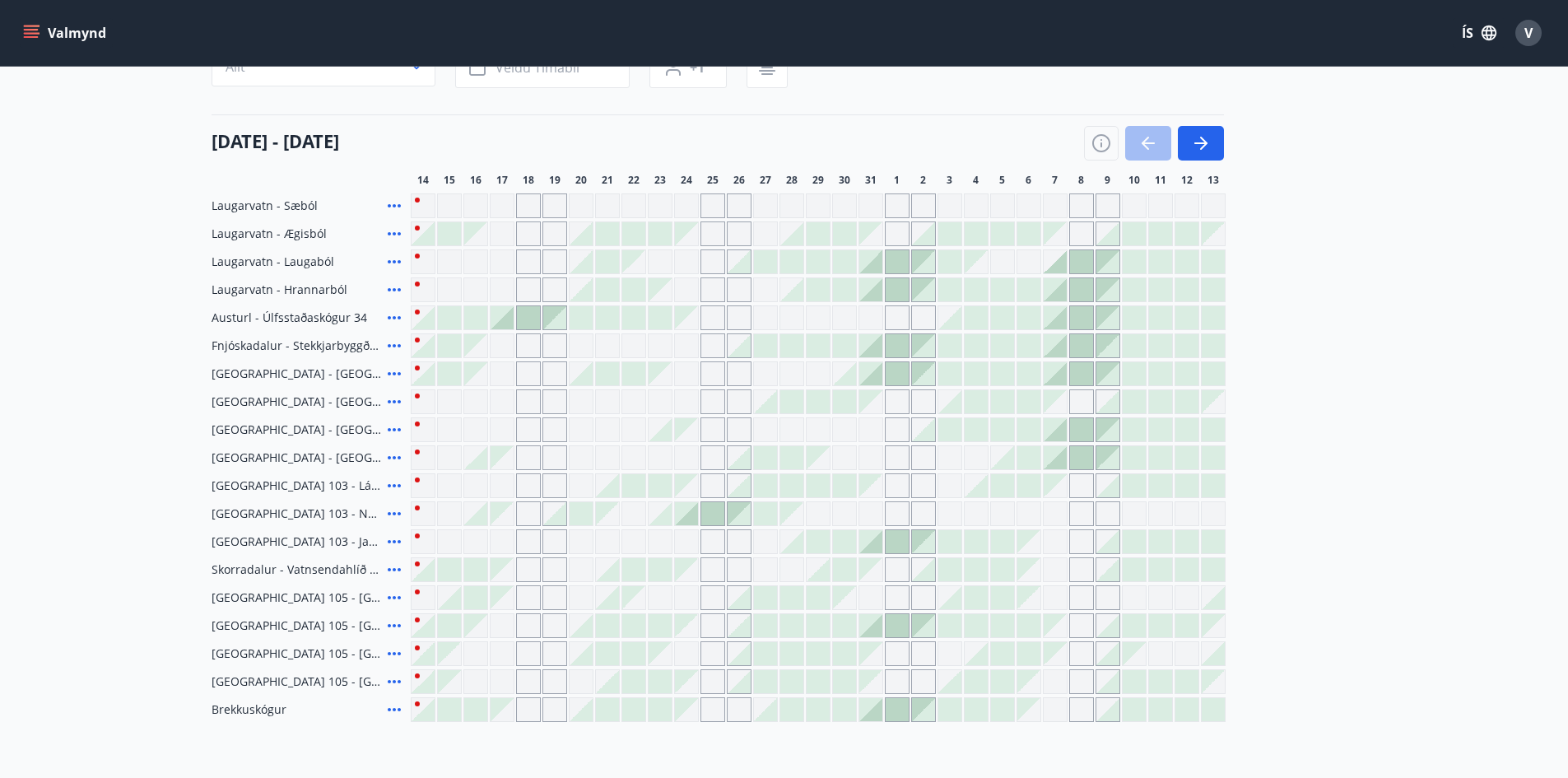
click at [707, 514] on div at bounding box center [713, 513] width 23 height 23
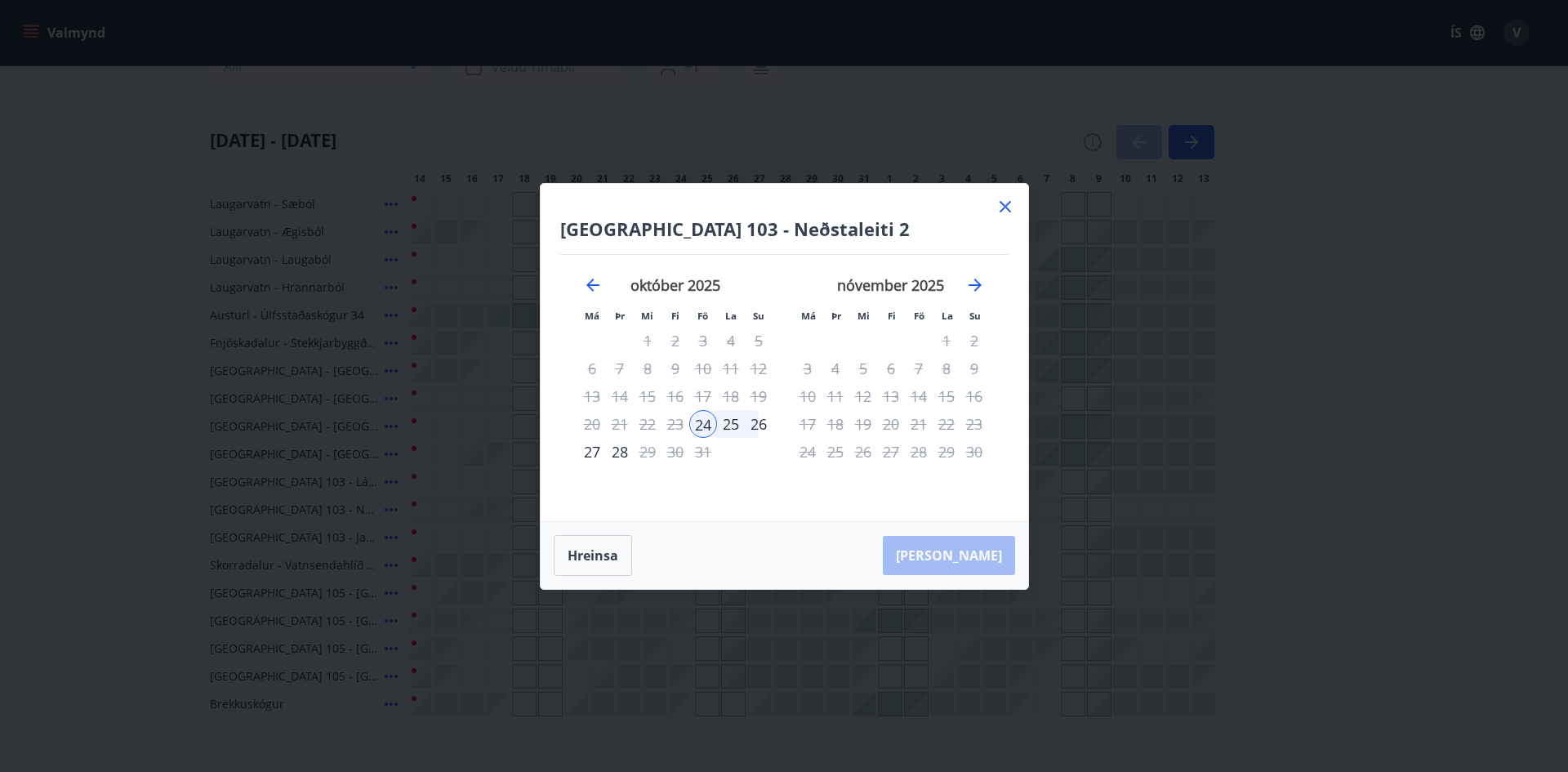
click at [1004, 207] on icon at bounding box center [1005, 207] width 19 height 19
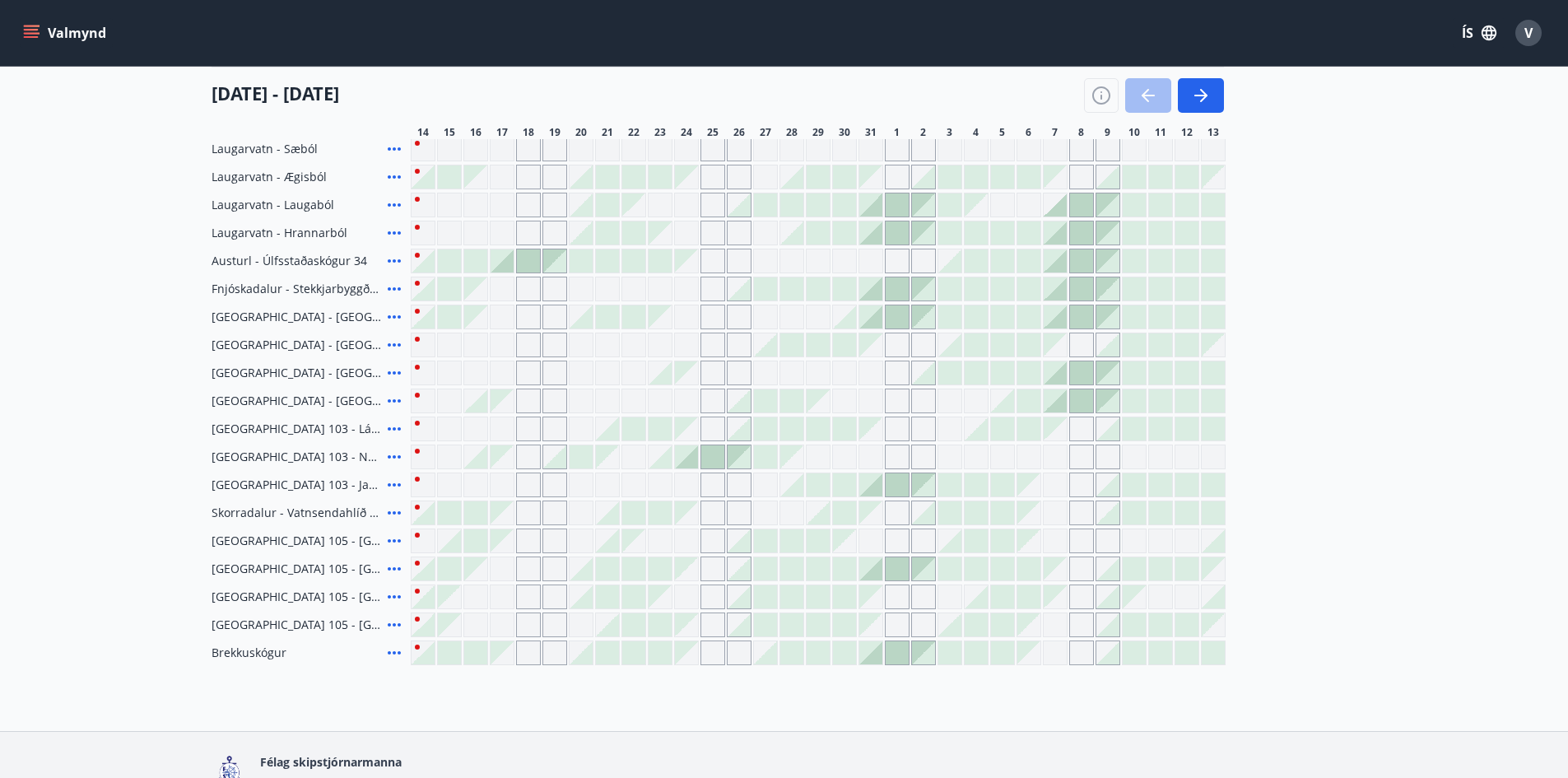
scroll to position [247, 0]
